Goal: Task Accomplishment & Management: Use online tool/utility

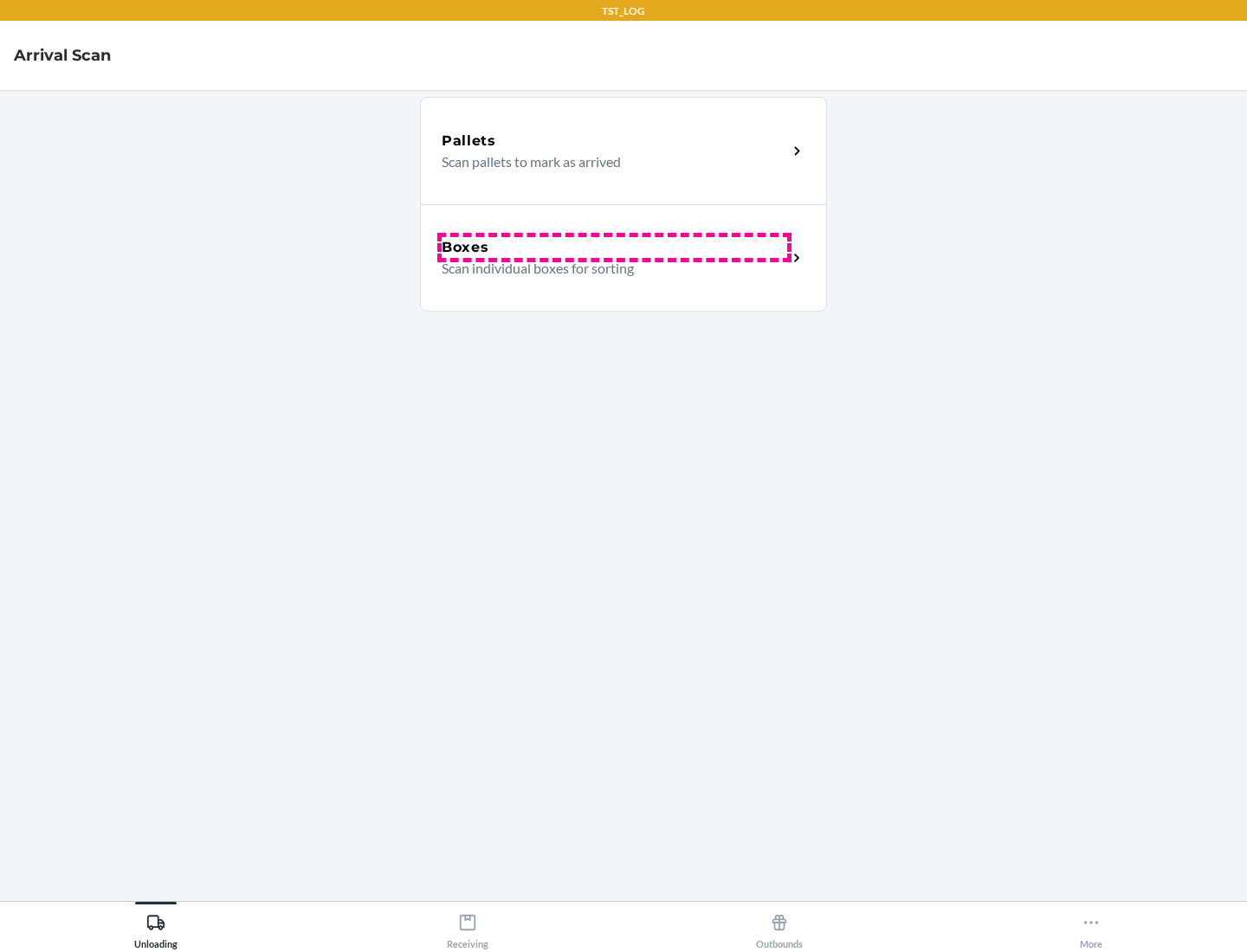
click at [614, 248] on div "Boxes" at bounding box center [614, 247] width 345 height 21
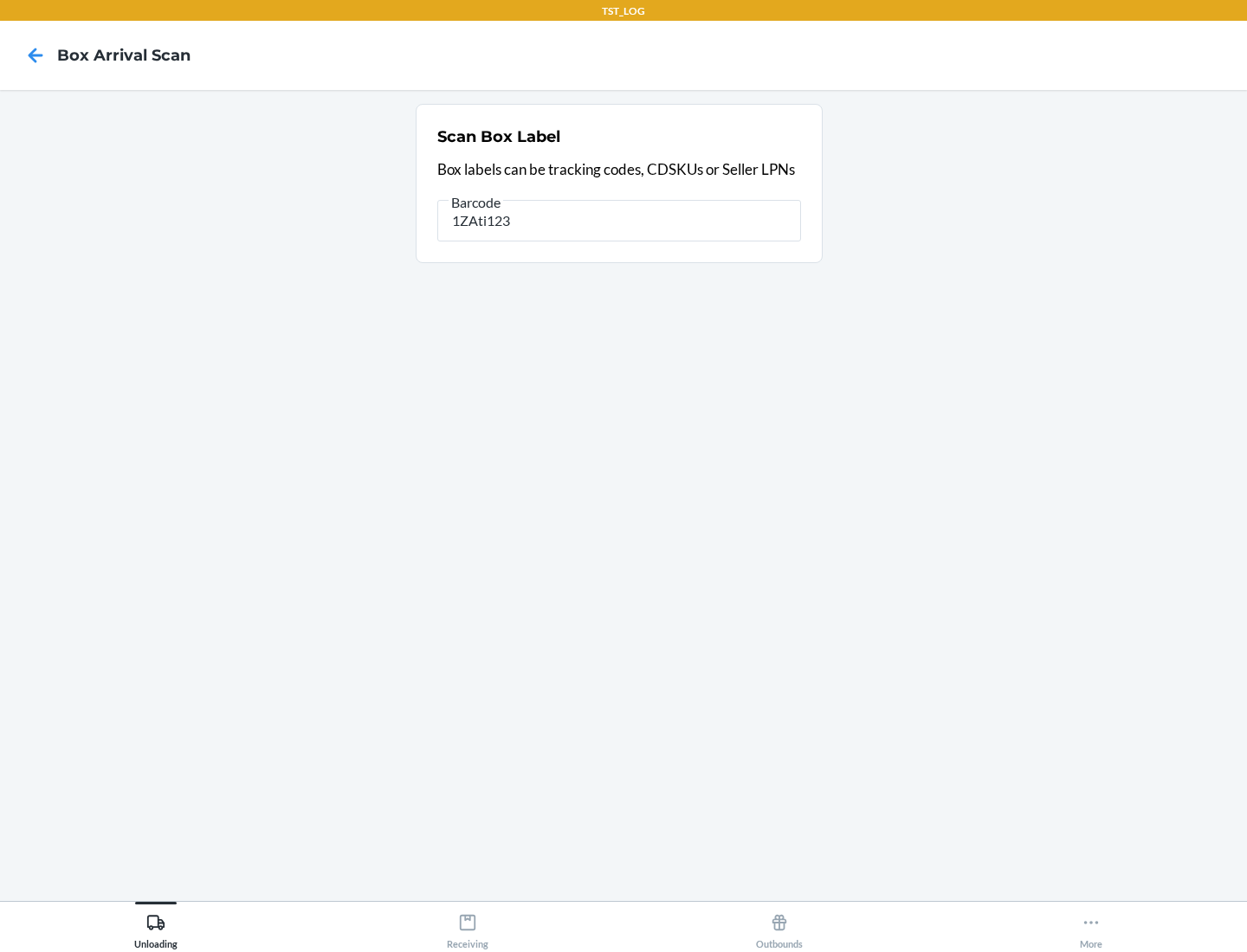
type input "1ZAti123"
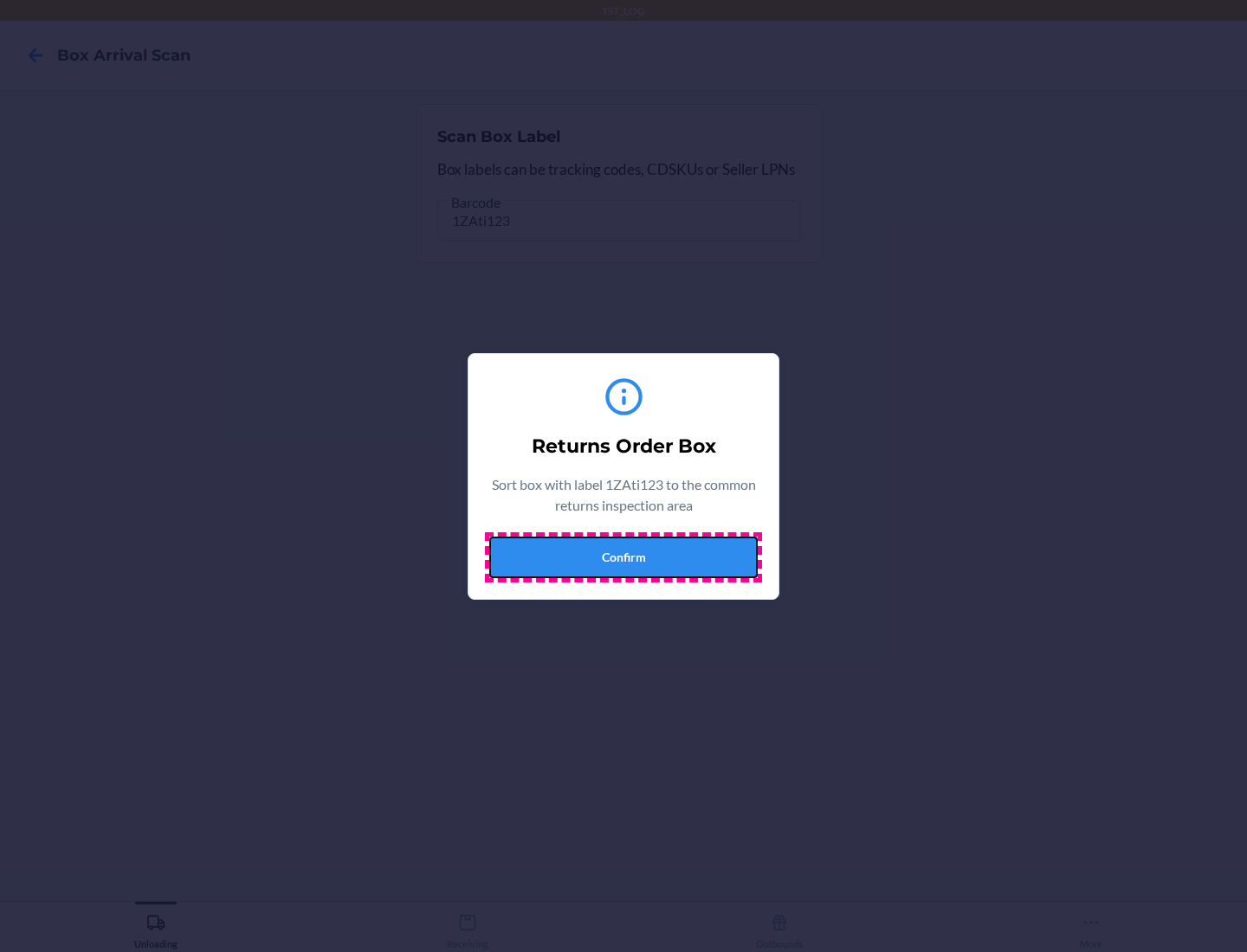
click at [624, 557] on button "Confirm" at bounding box center [624, 558] width 269 height 42
